Goal: Task Accomplishment & Management: Manage account settings

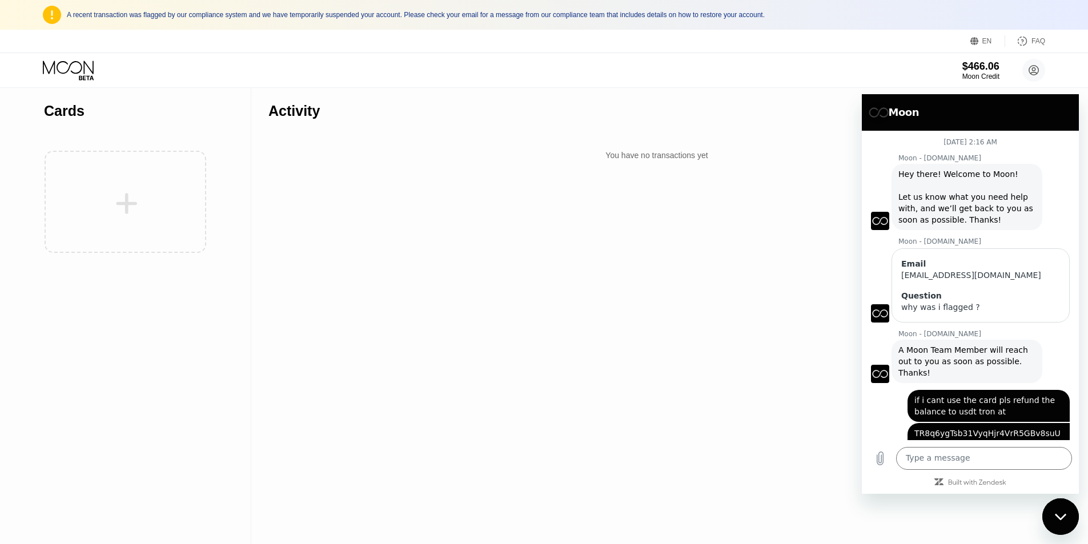
scroll to position [246, 0]
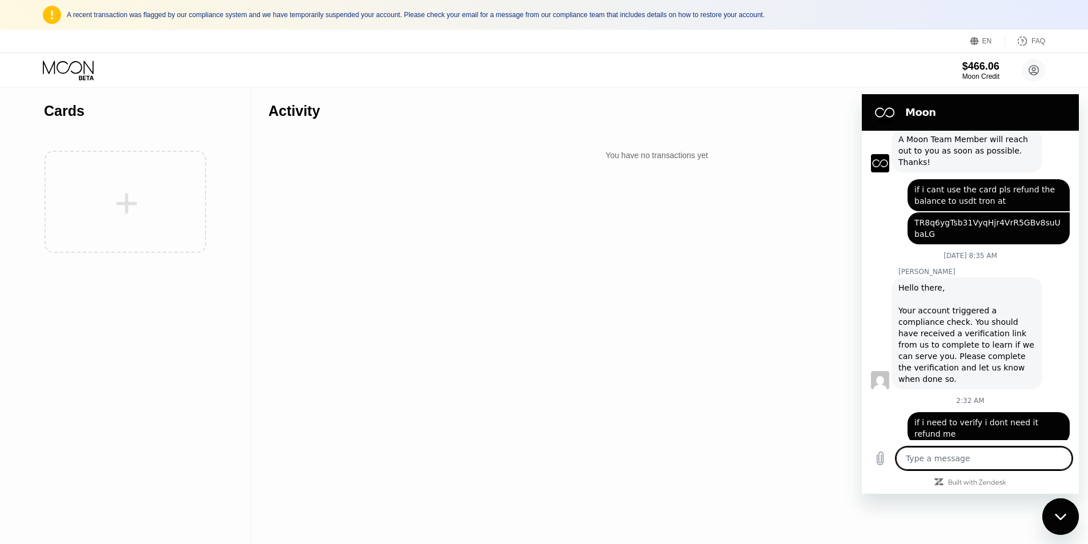
scroll to position [228, 0]
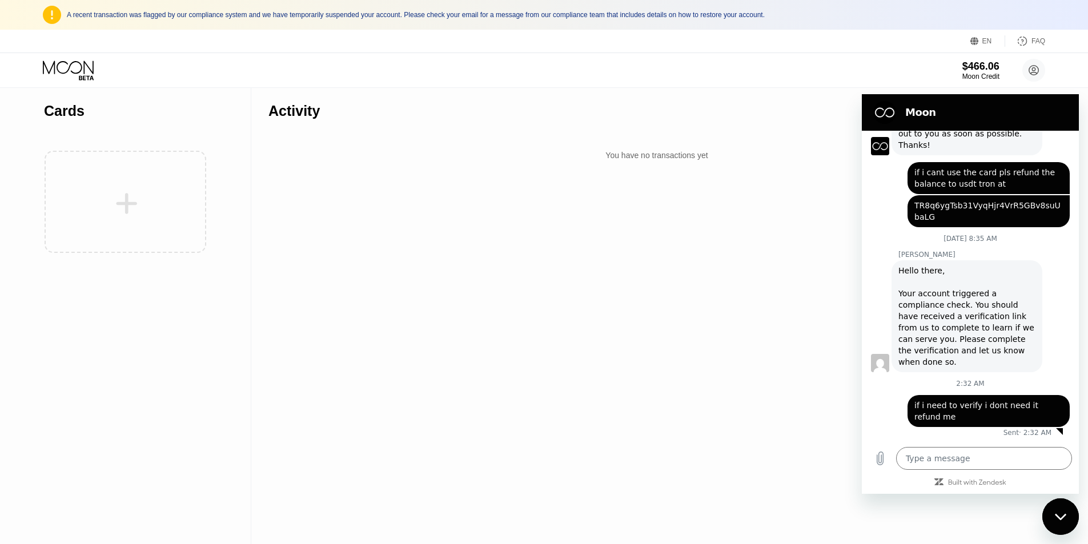
click at [930, 315] on div "Hello there, Your account triggered a compliance check. You should have receive…" at bounding box center [966, 316] width 137 height 103
